Goal: Book appointment/travel/reservation

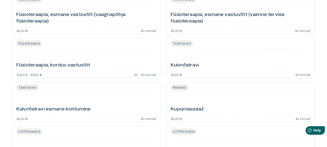
click at [50, 91] on div "Taastusravi" at bounding box center [86, 88] width 140 height 6
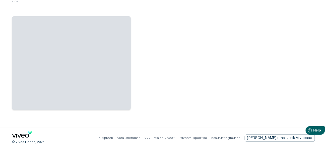
scroll to position [56, 0]
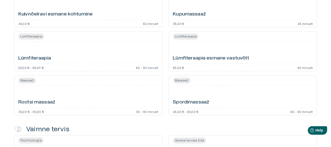
scroll to position [476, 0]
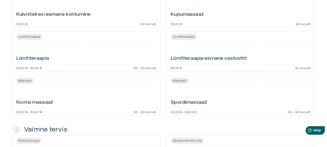
click at [31, 62] on h6 "Lümfiteraapia" at bounding box center [32, 58] width 33 height 7
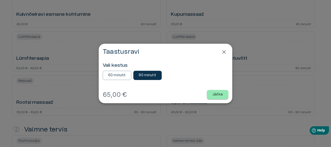
click at [221, 96] on p "Jätka" at bounding box center [217, 94] width 10 height 5
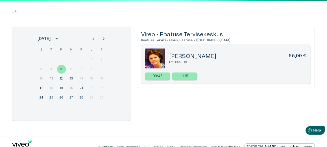
scroll to position [54, 0]
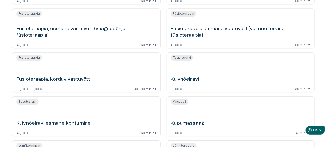
scroll to position [366, 0]
